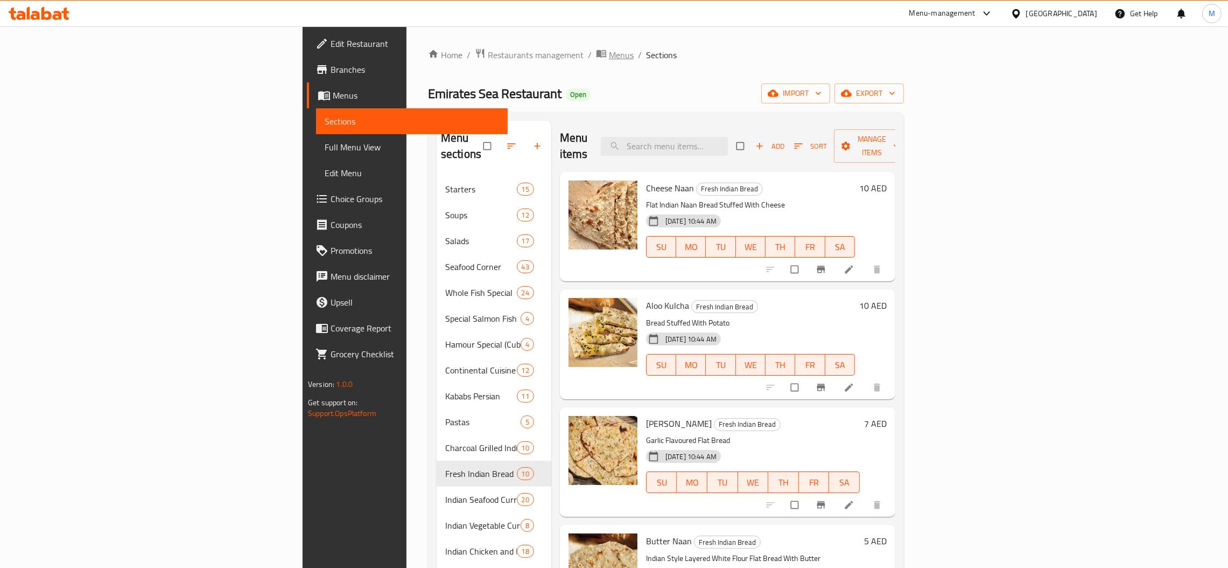
click at [609, 54] on span "Menus" at bounding box center [621, 54] width 25 height 13
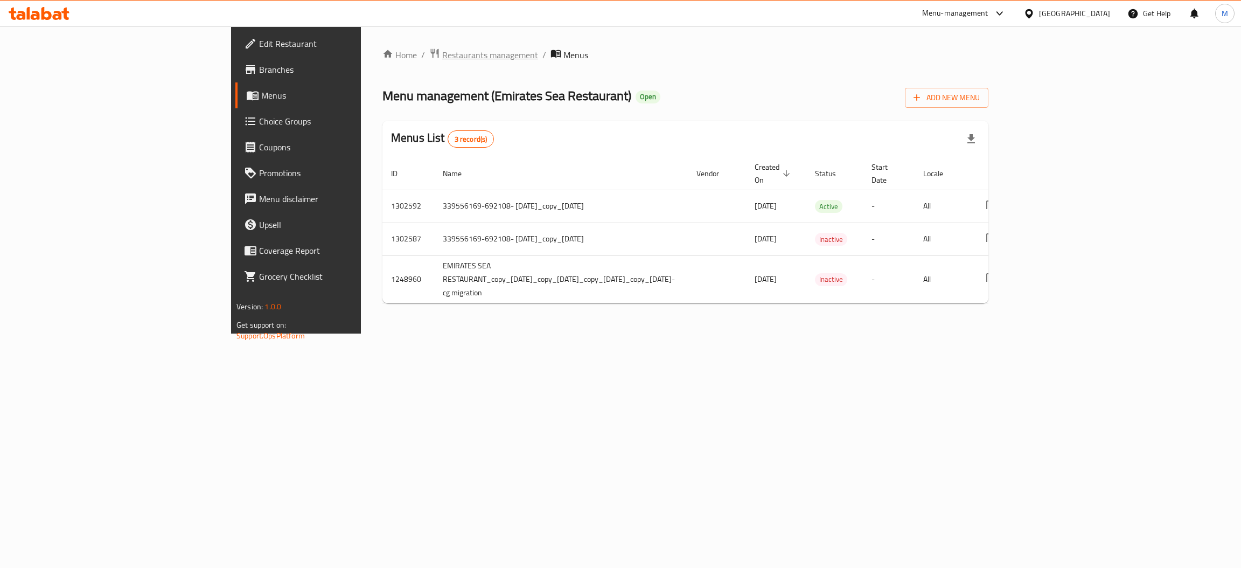
click at [442, 57] on span "Restaurants management" at bounding box center [490, 54] width 96 height 13
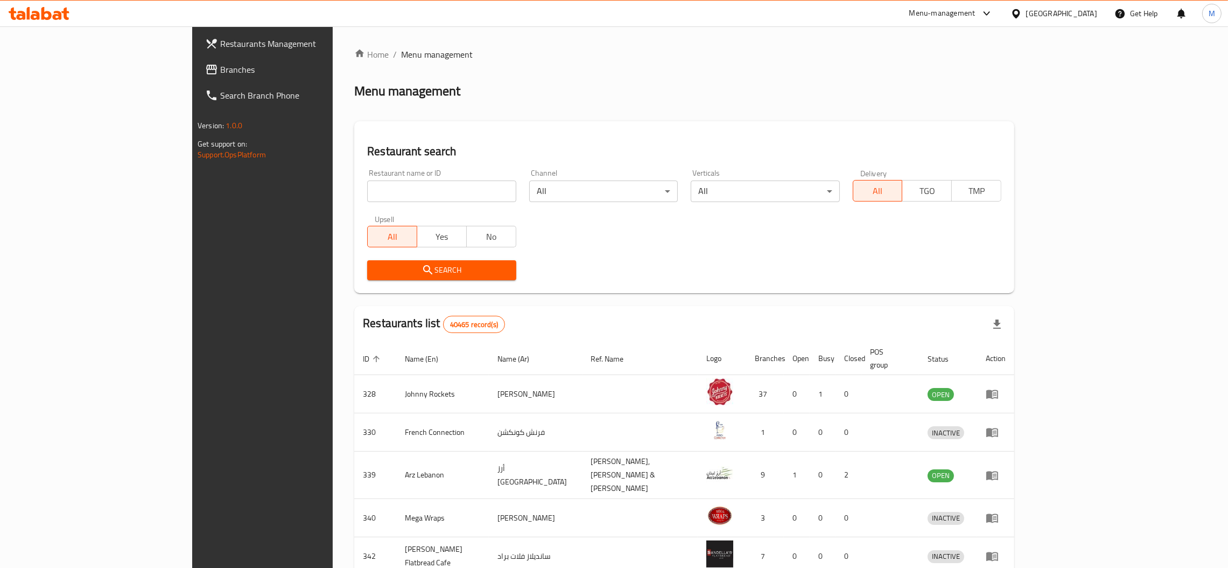
click at [220, 73] on span "Branches" at bounding box center [304, 69] width 169 height 13
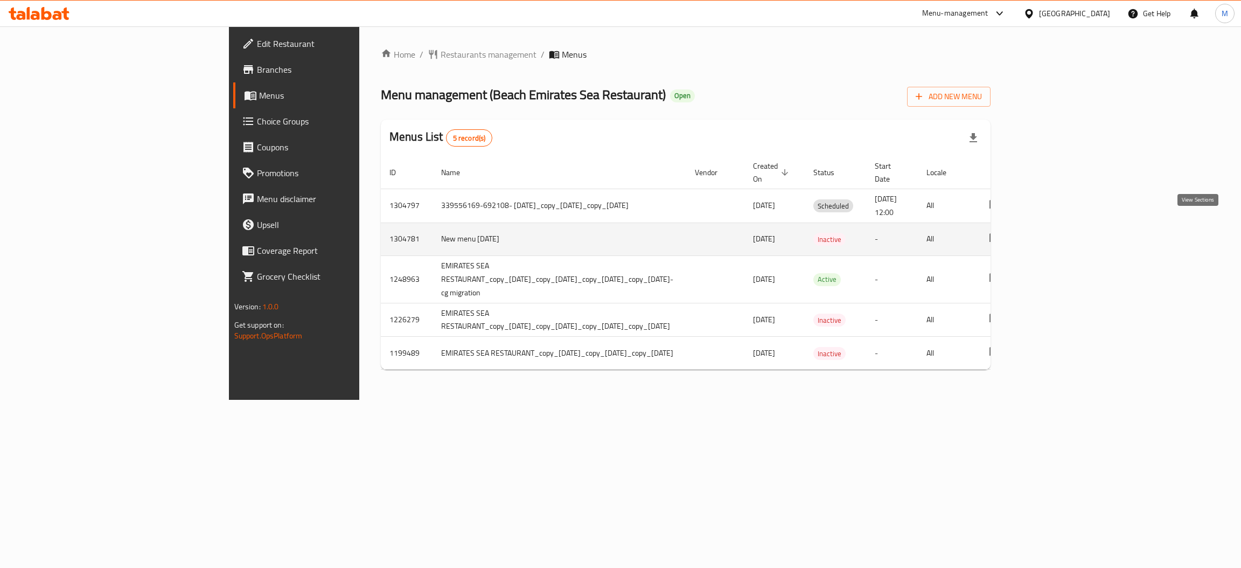
click at [1079, 233] on icon "enhanced table" at bounding box center [1072, 239] width 13 height 13
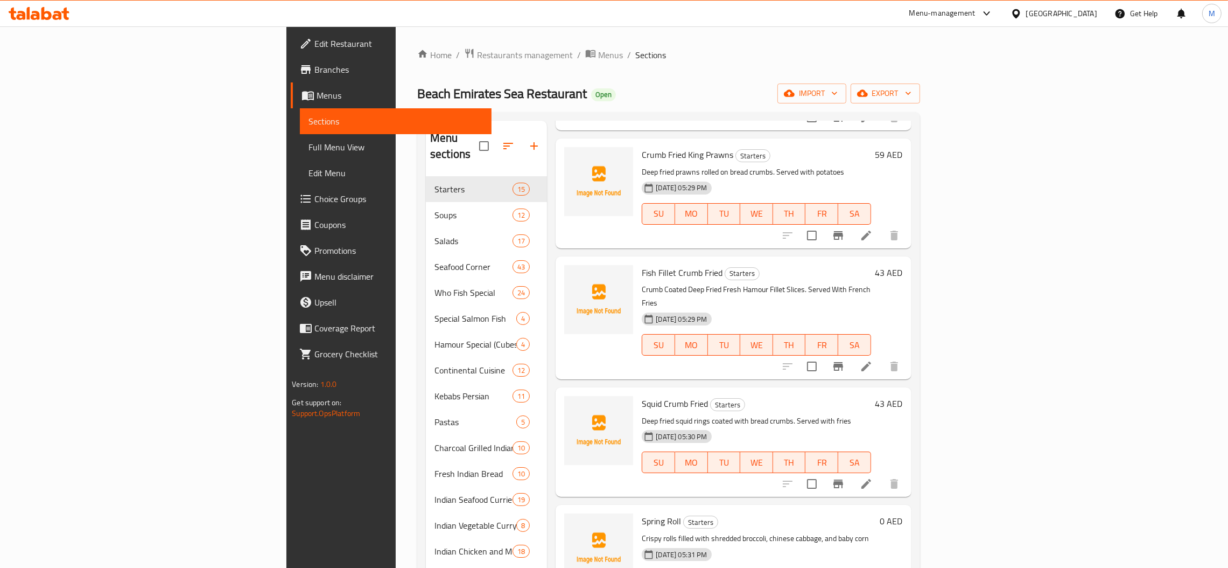
scroll to position [819, 0]
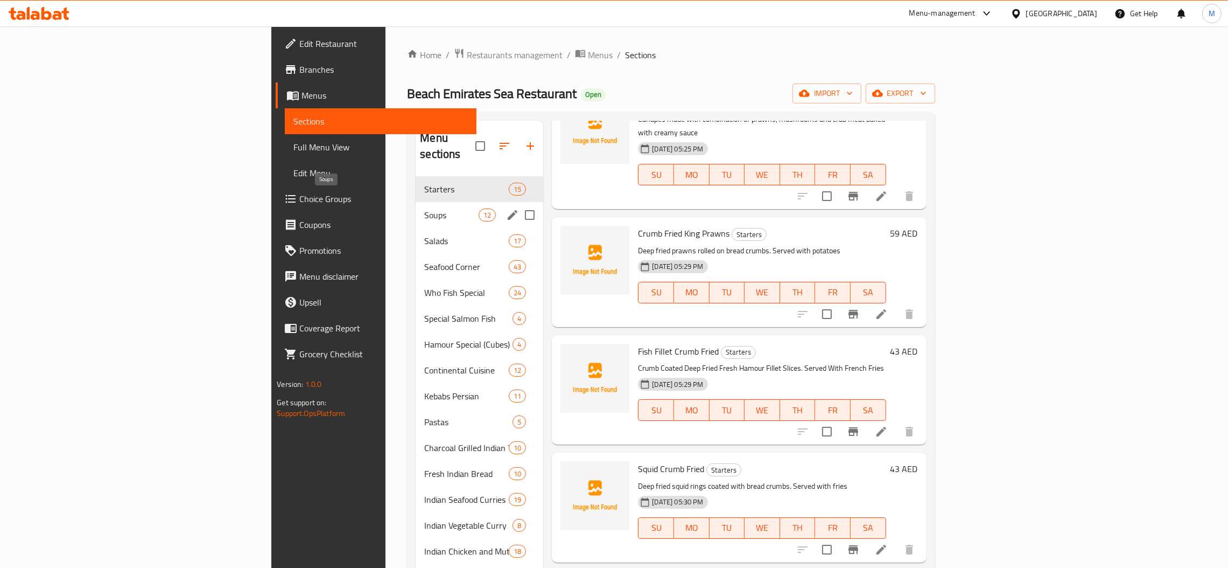
click at [424, 208] on span "Soups" at bounding box center [451, 214] width 54 height 13
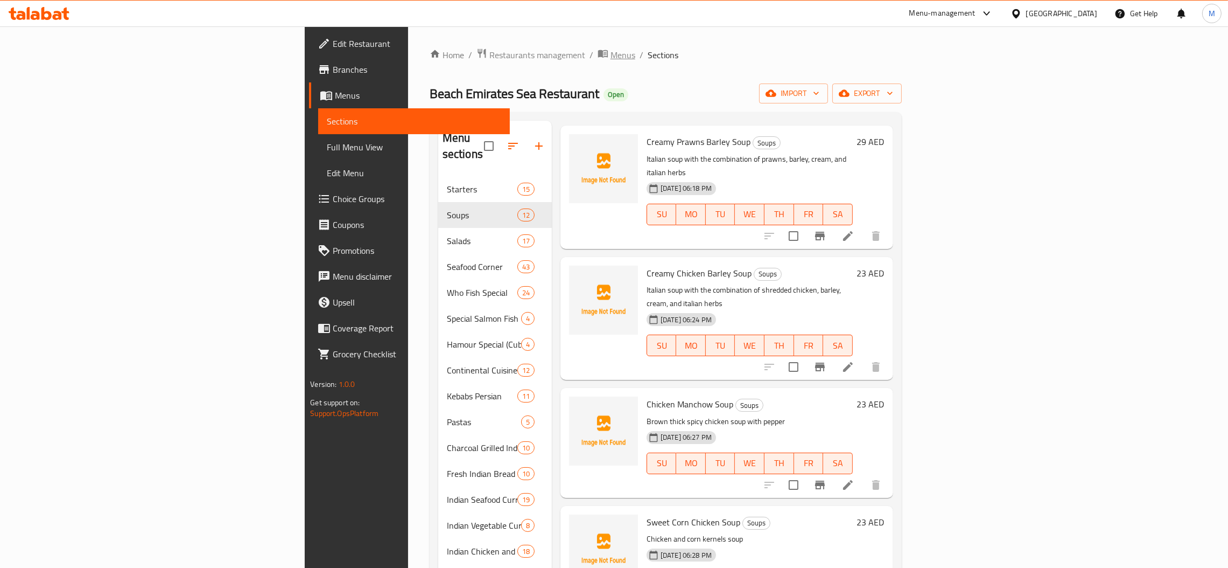
click at [611, 58] on span "Menus" at bounding box center [623, 54] width 25 height 13
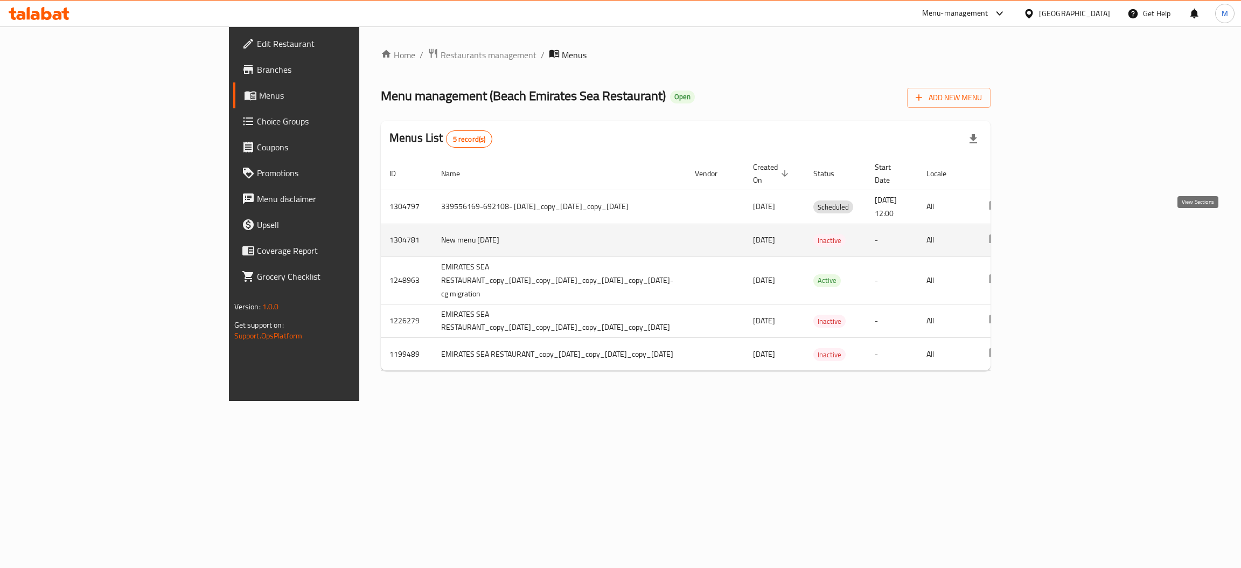
click at [1079, 234] on icon "enhanced table" at bounding box center [1072, 240] width 13 height 13
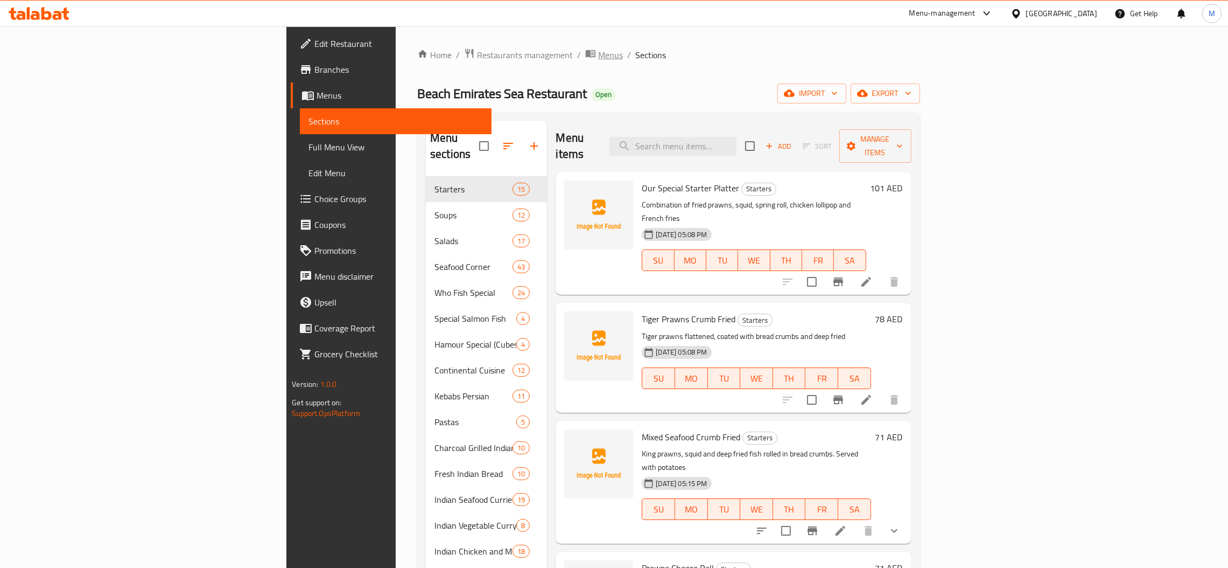
click at [598, 56] on span "Menus" at bounding box center [610, 54] width 25 height 13
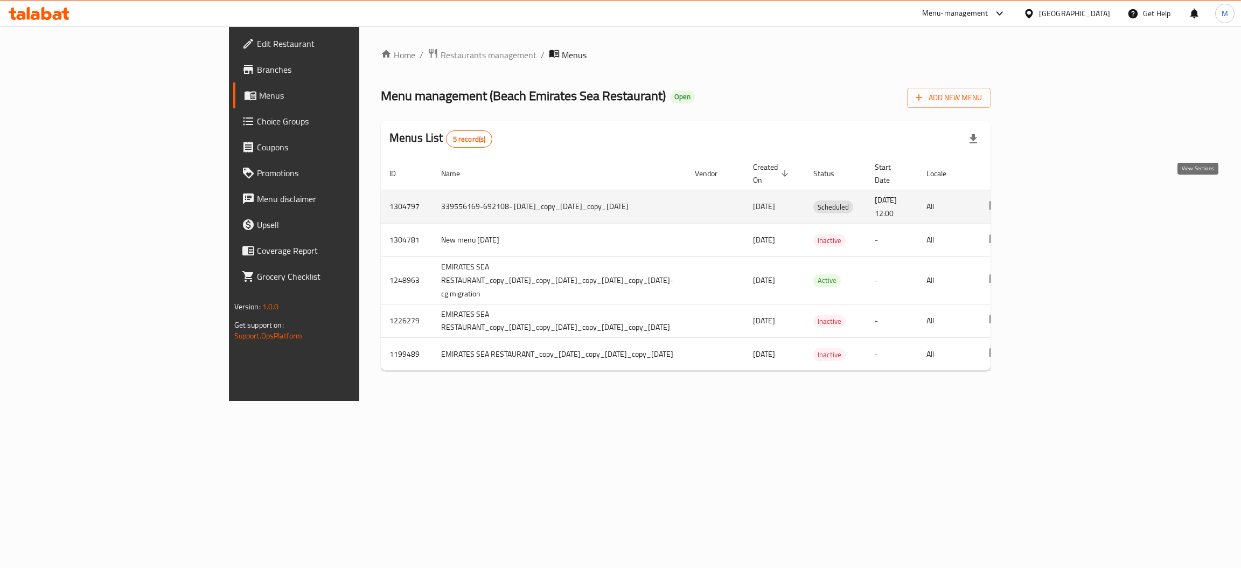
click at [1079, 200] on icon "enhanced table" at bounding box center [1072, 206] width 13 height 13
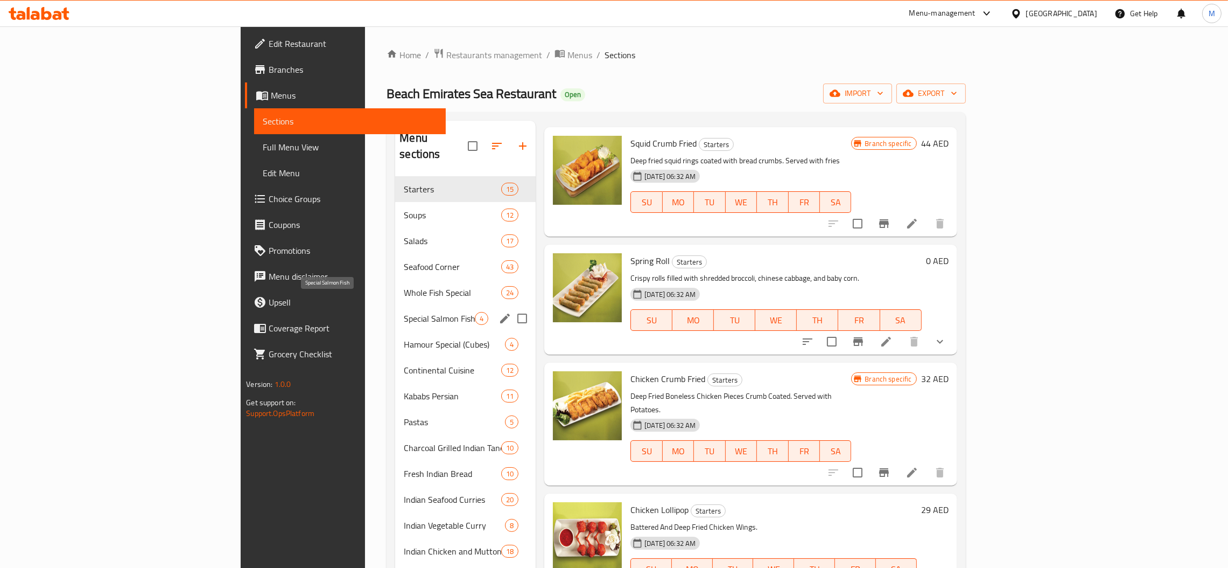
click at [404, 312] on span "Special Salmon Fish" at bounding box center [439, 318] width 71 height 13
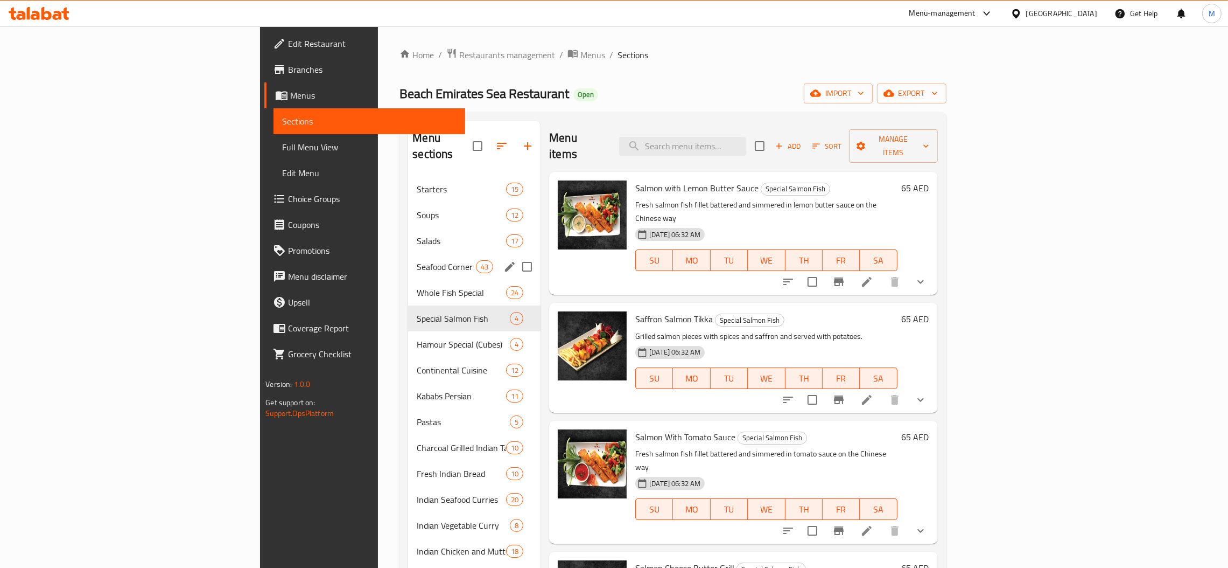
click at [408, 262] on div "Seafood Corner 43" at bounding box center [474, 267] width 132 height 26
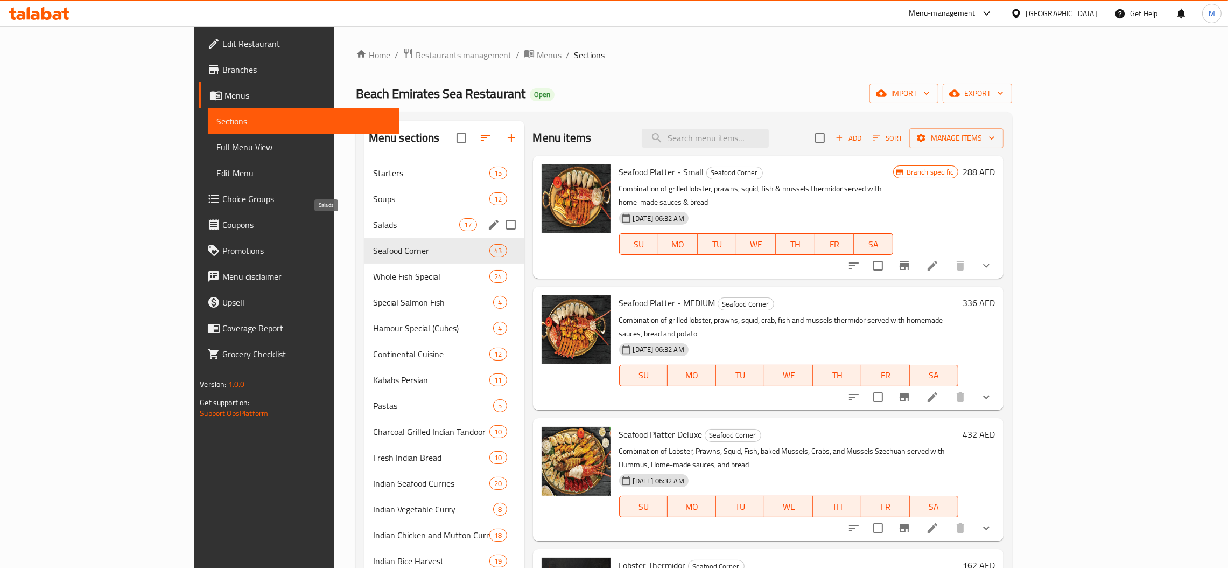
click at [373, 225] on span "Salads" at bounding box center [416, 224] width 87 height 13
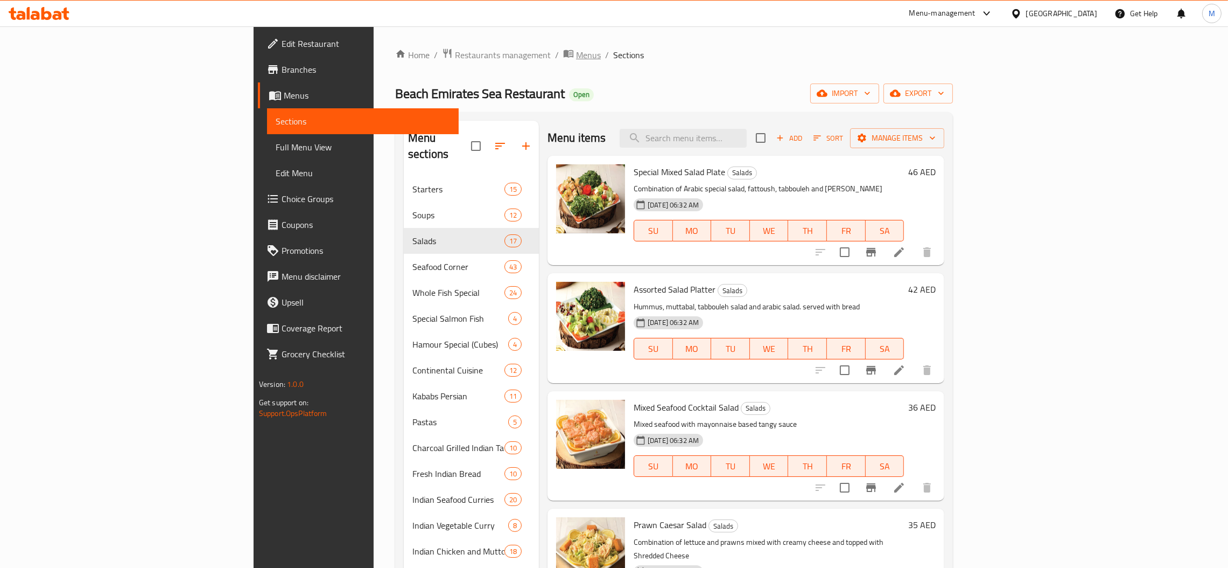
click at [576, 57] on span "Menus" at bounding box center [588, 54] width 25 height 13
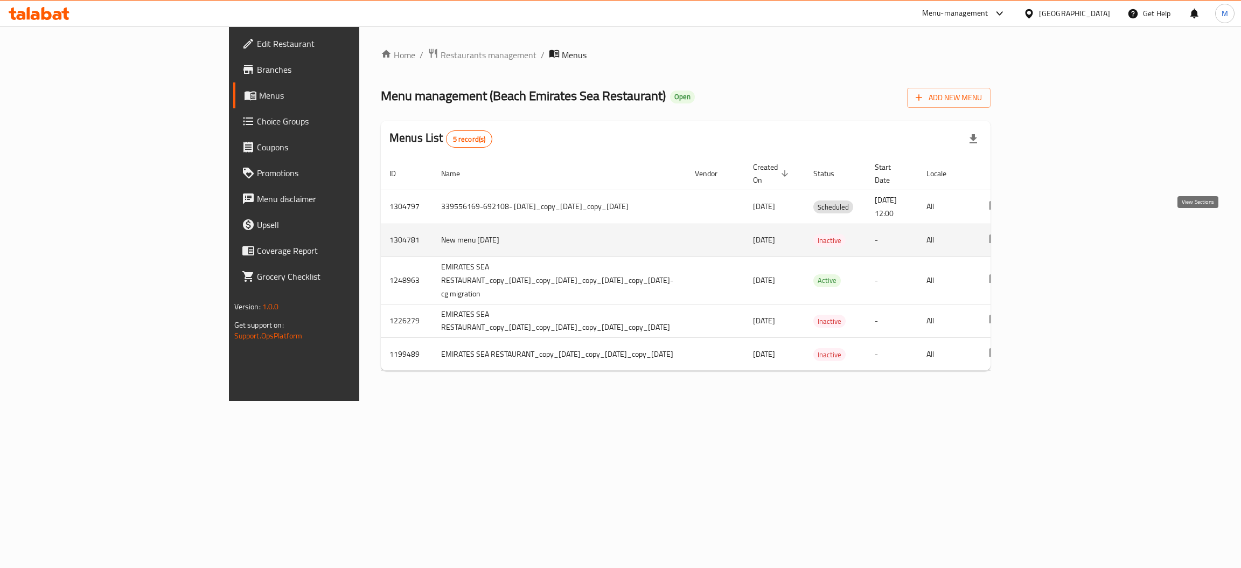
click at [1085, 237] on link "enhanced table" at bounding box center [1072, 240] width 26 height 26
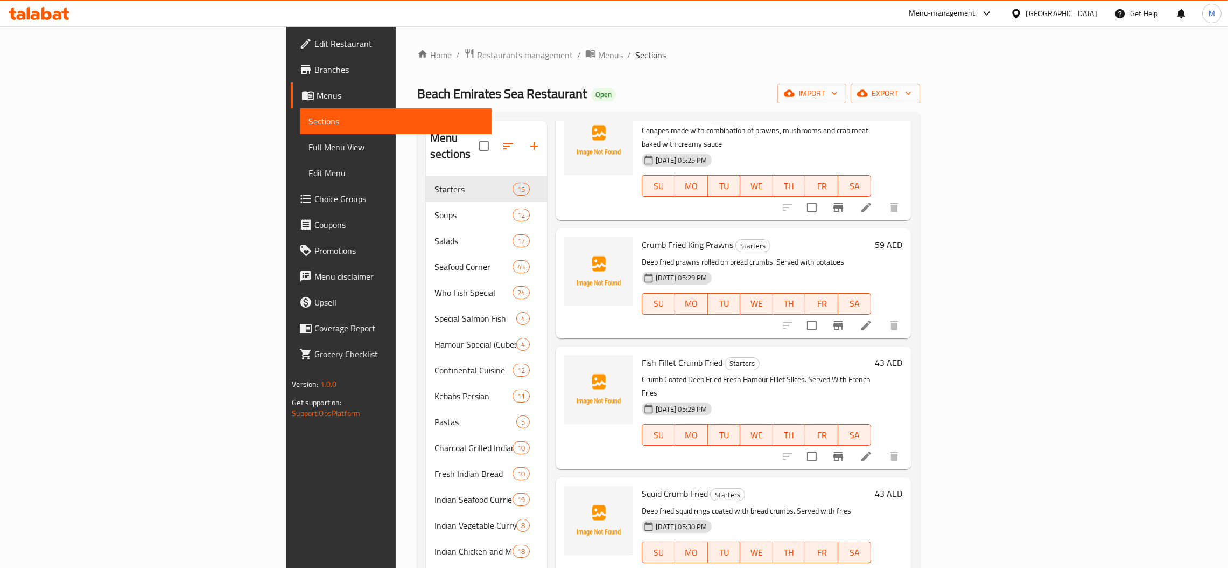
scroll to position [1222, 0]
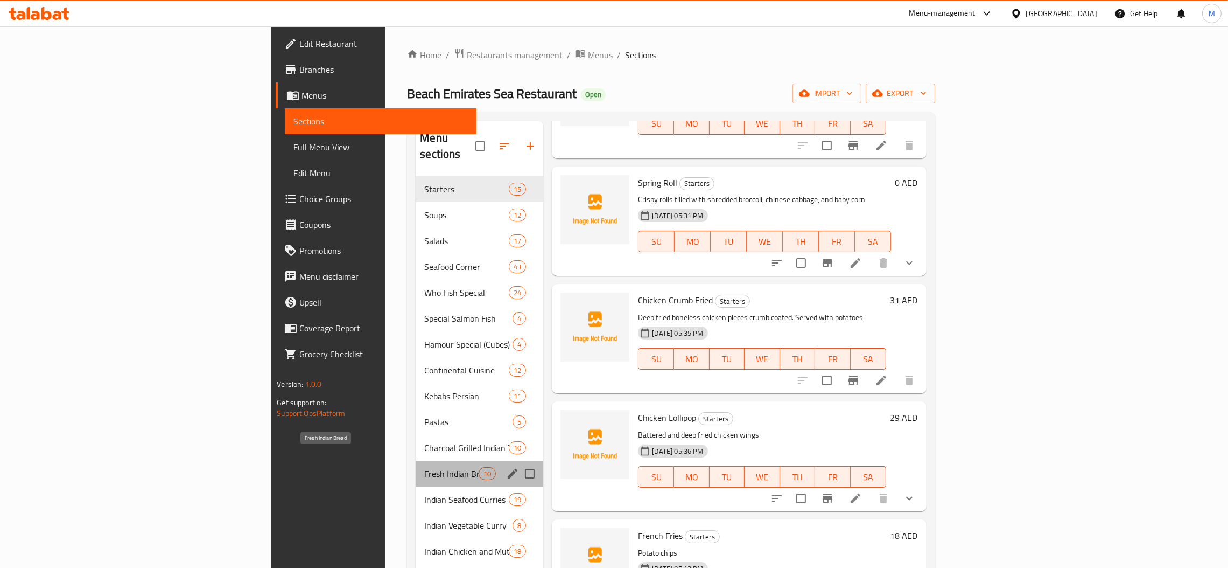
click at [424, 467] on span "Fresh Indian Bread" at bounding box center [451, 473] width 54 height 13
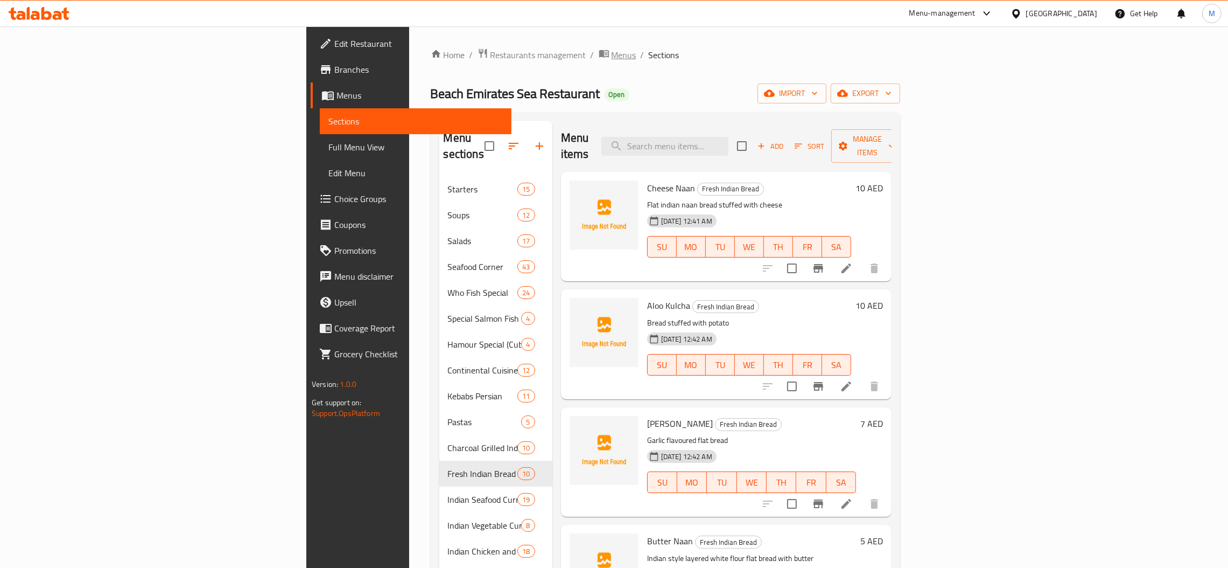
click at [612, 53] on span "Menus" at bounding box center [624, 54] width 25 height 13
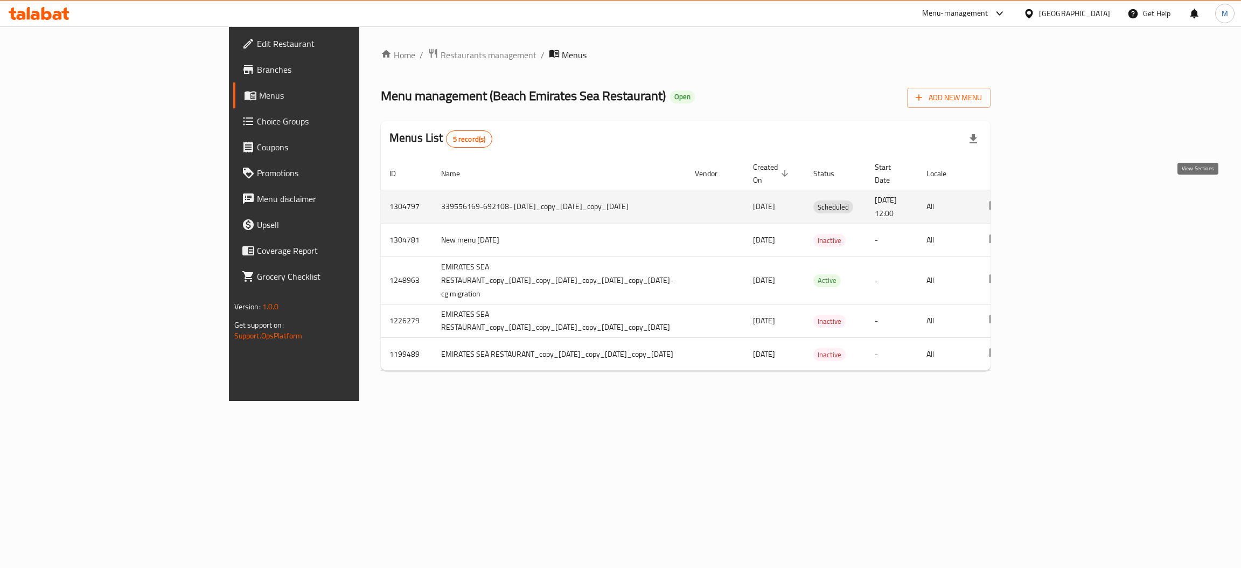
click at [1079, 200] on icon "enhanced table" at bounding box center [1072, 206] width 13 height 13
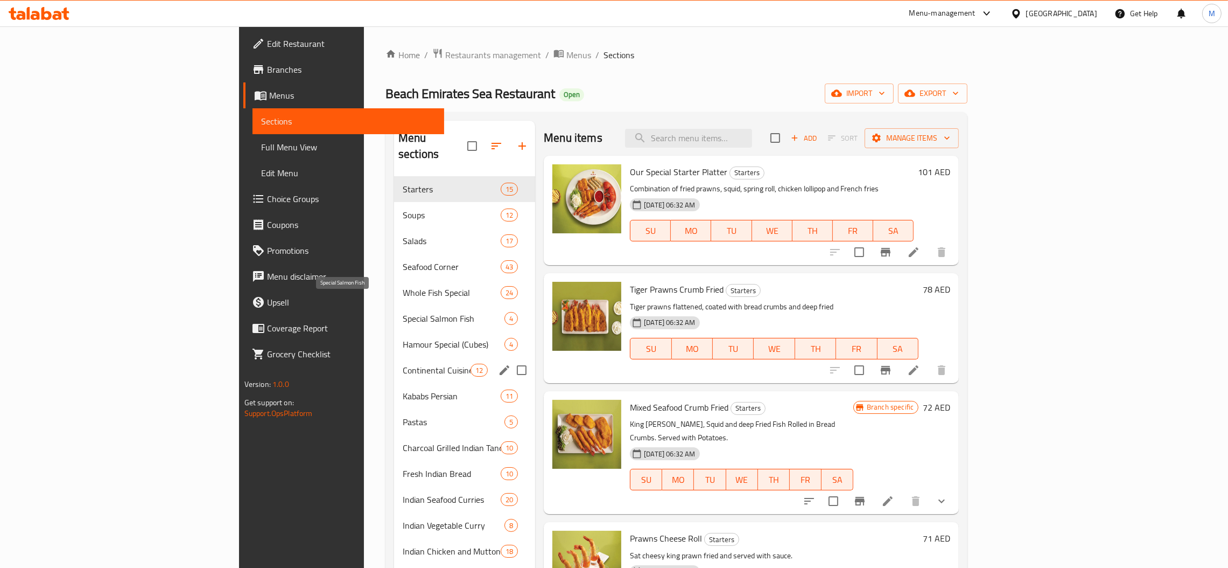
scroll to position [247, 0]
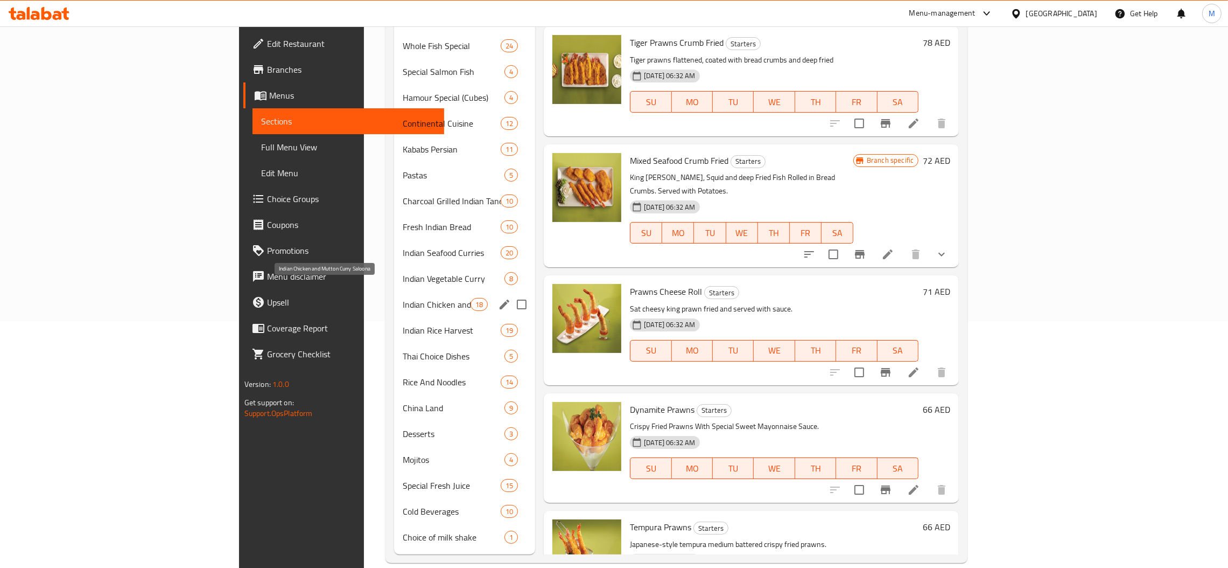
click at [403, 298] on span "Indian Chicken and Mutton Curry Saloona" at bounding box center [437, 304] width 68 height 13
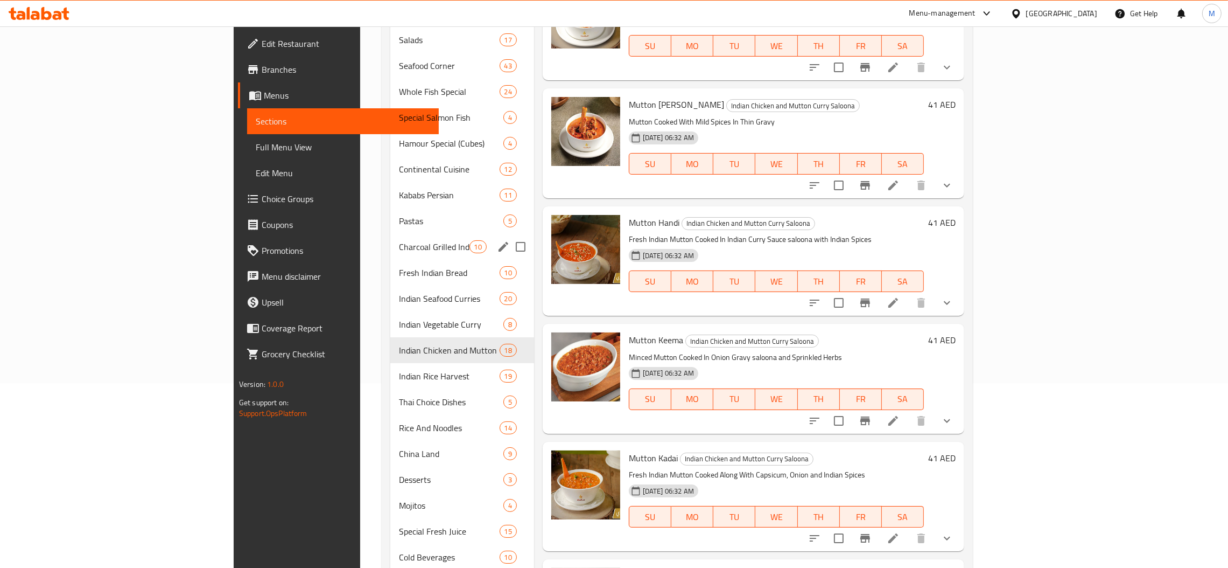
scroll to position [85, 0]
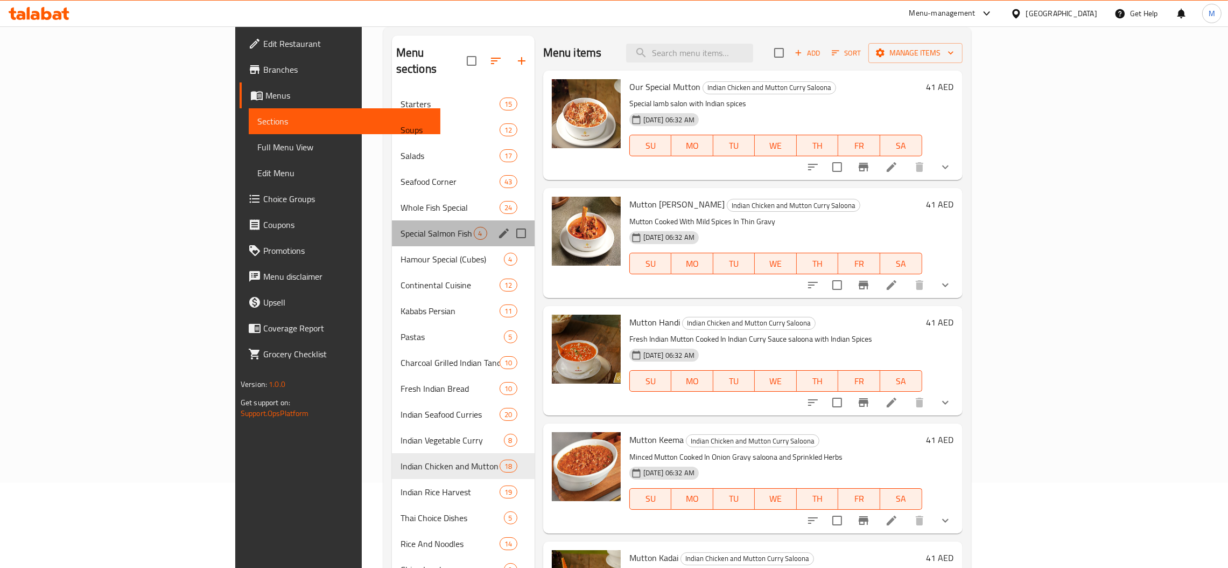
click at [392, 225] on div "Special Salmon Fish 4" at bounding box center [463, 233] width 143 height 26
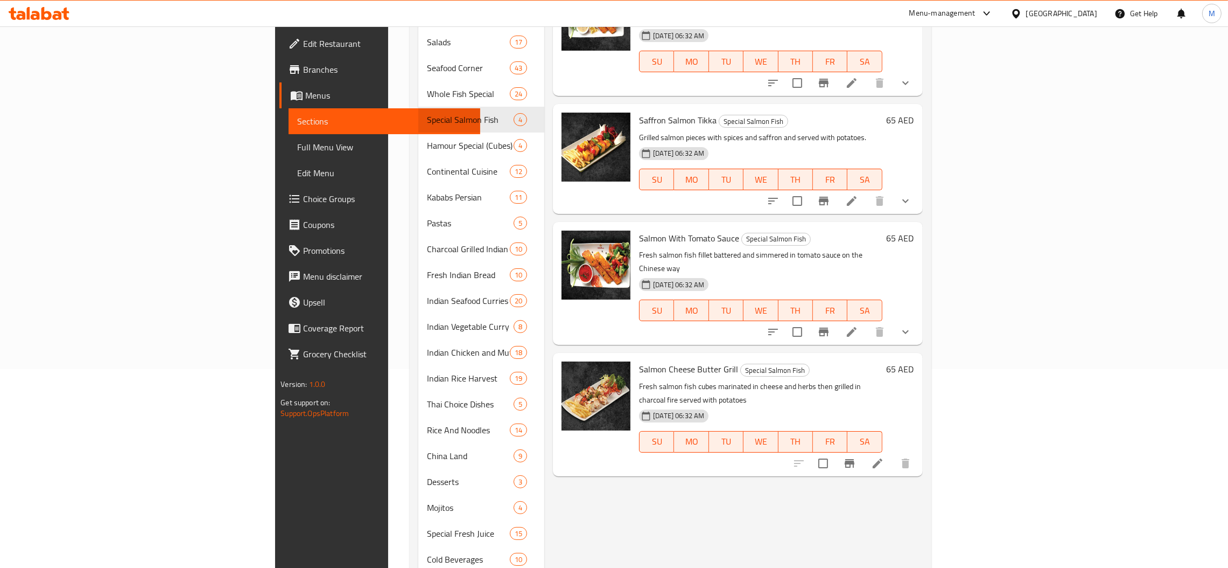
scroll to position [247, 0]
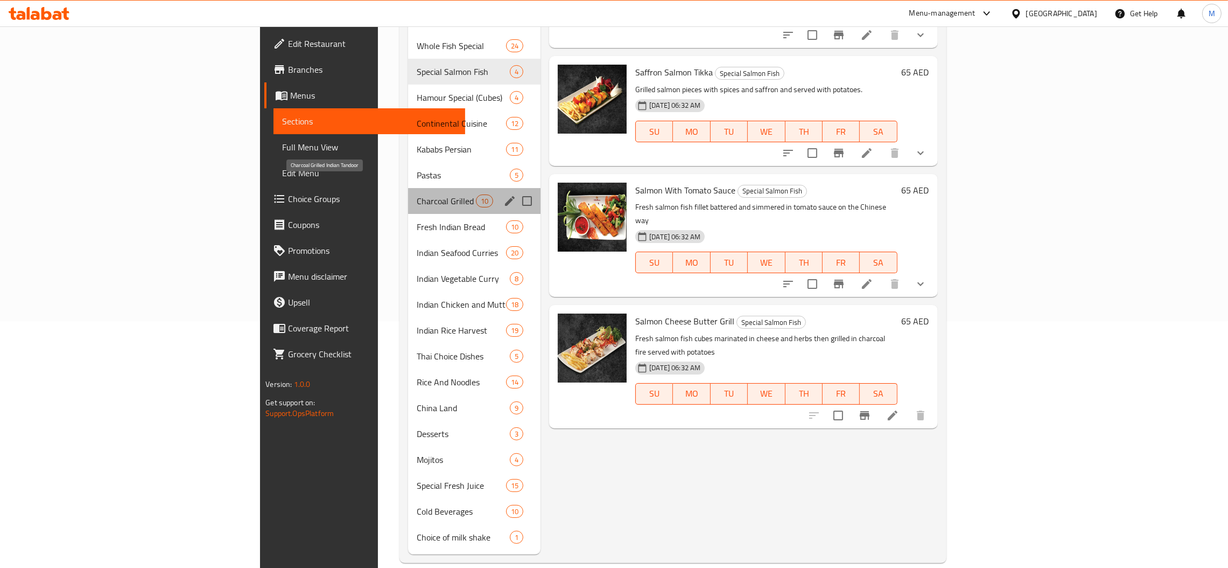
click at [417, 194] on span "Charcoal Grilled Indian Tandoor" at bounding box center [446, 200] width 59 height 13
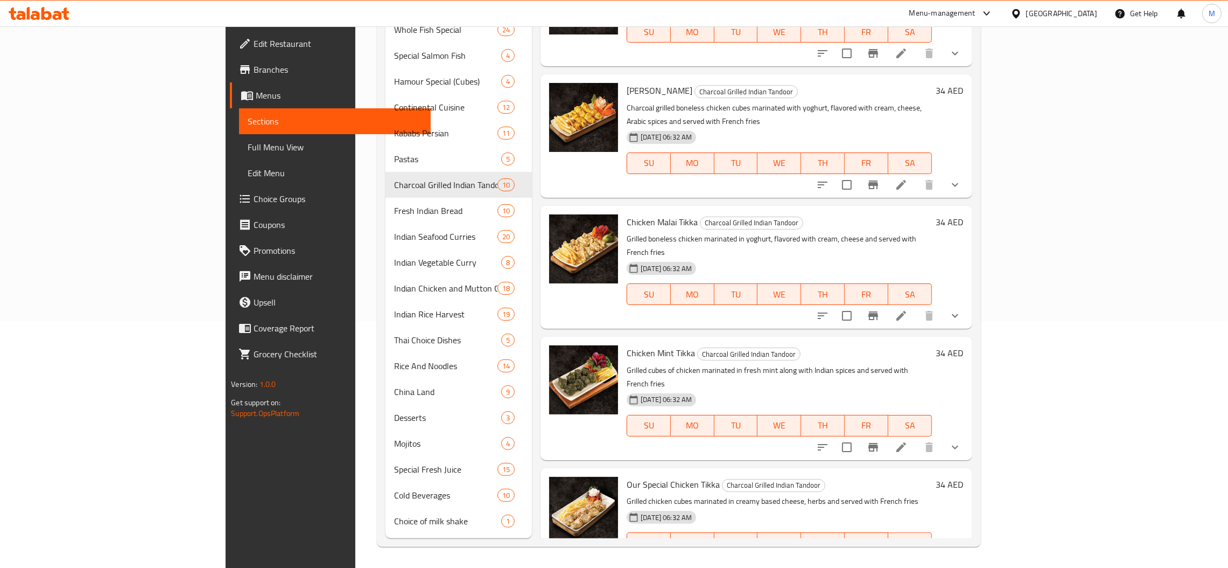
scroll to position [539, 0]
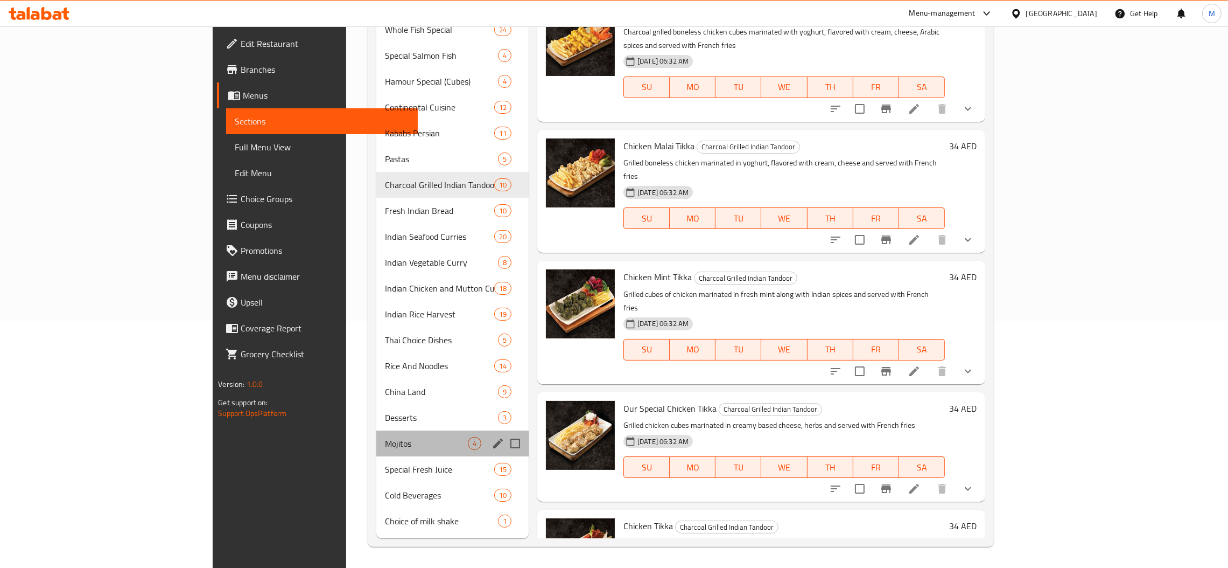
click at [376, 434] on div "Mojitos 4" at bounding box center [452, 443] width 152 height 26
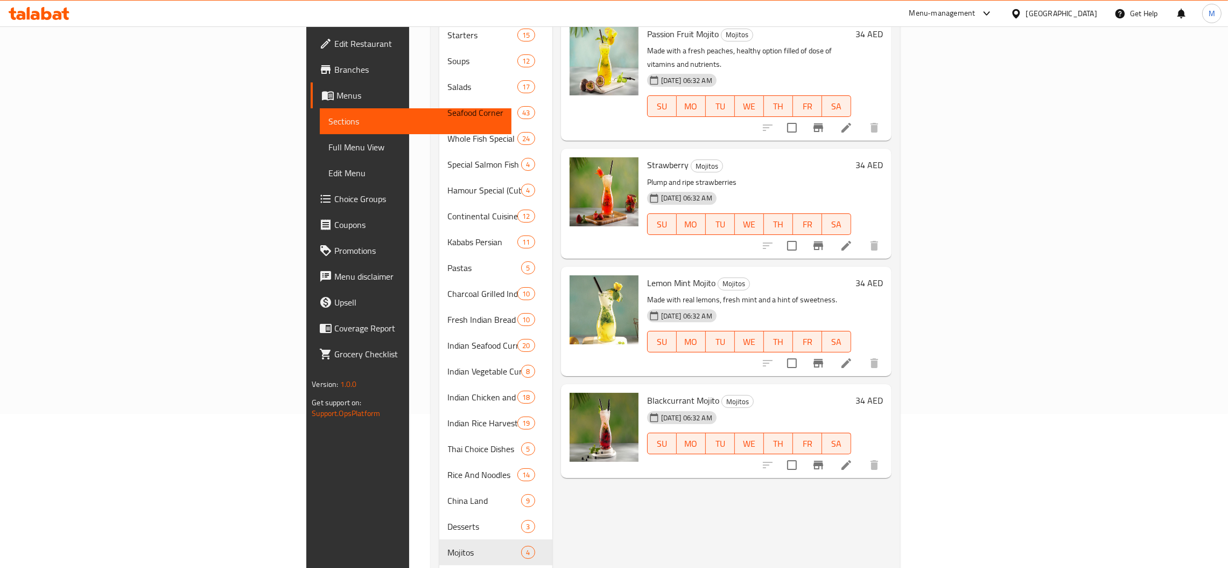
scroll to position [85, 0]
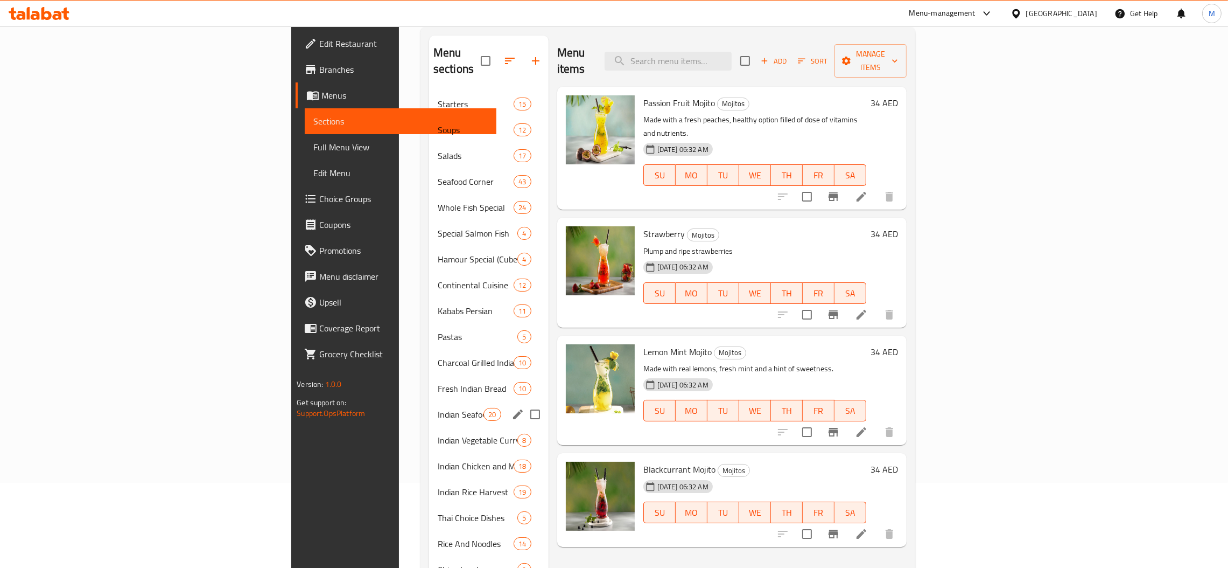
click at [438, 408] on span "Indian Seafood Curries" at bounding box center [461, 414] width 46 height 13
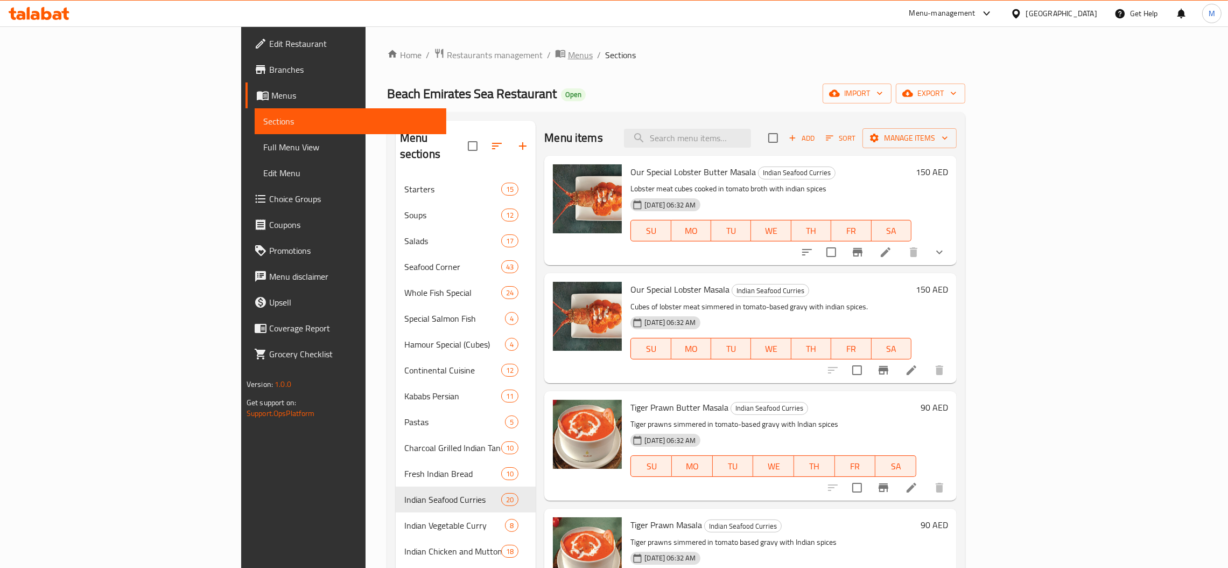
click at [568, 57] on span "Menus" at bounding box center [580, 54] width 25 height 13
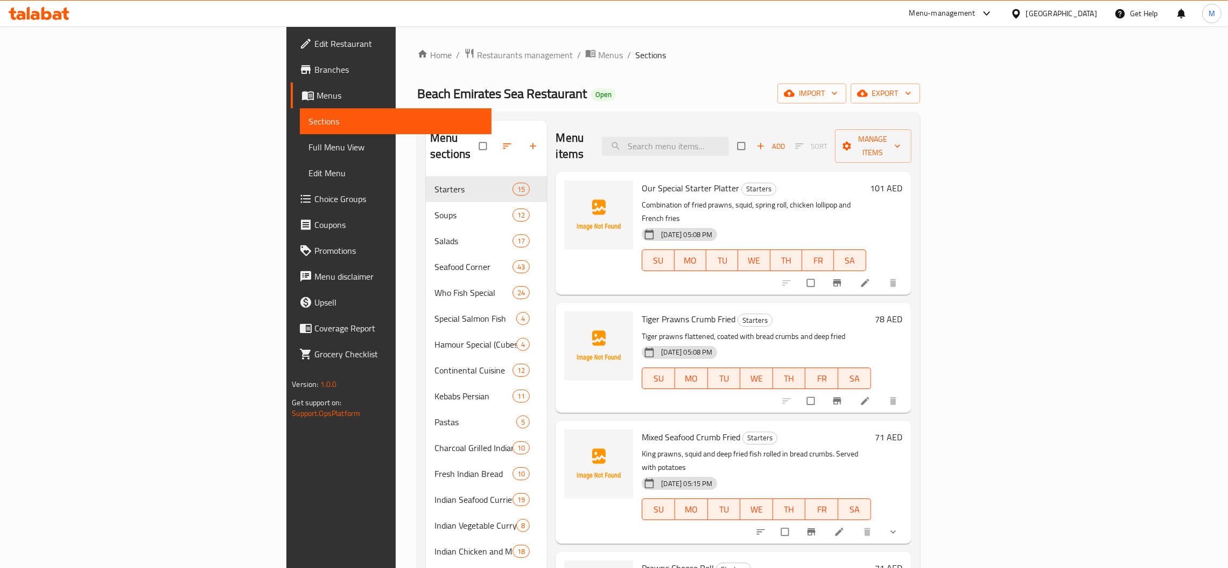
click at [1059, 10] on div "[GEOGRAPHIC_DATA]" at bounding box center [1061, 14] width 71 height 12
click at [958, 120] on div "Egypt" at bounding box center [981, 111] width 88 height 25
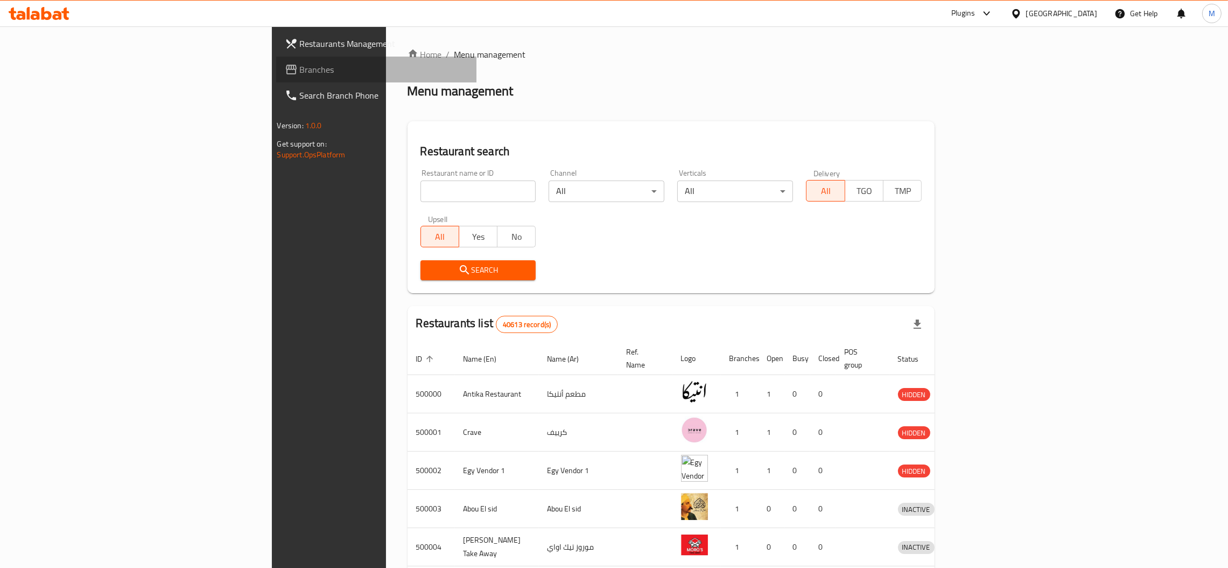
click at [300, 73] on span "Branches" at bounding box center [384, 69] width 169 height 13
